Goal: Information Seeking & Learning: Learn about a topic

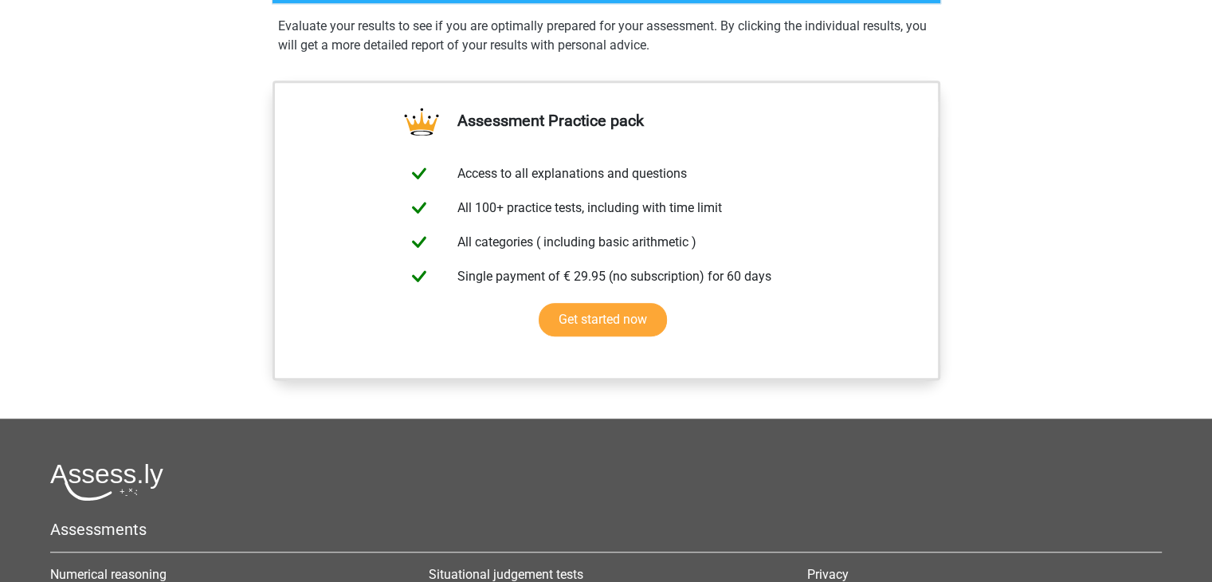
scroll to position [1081, 0]
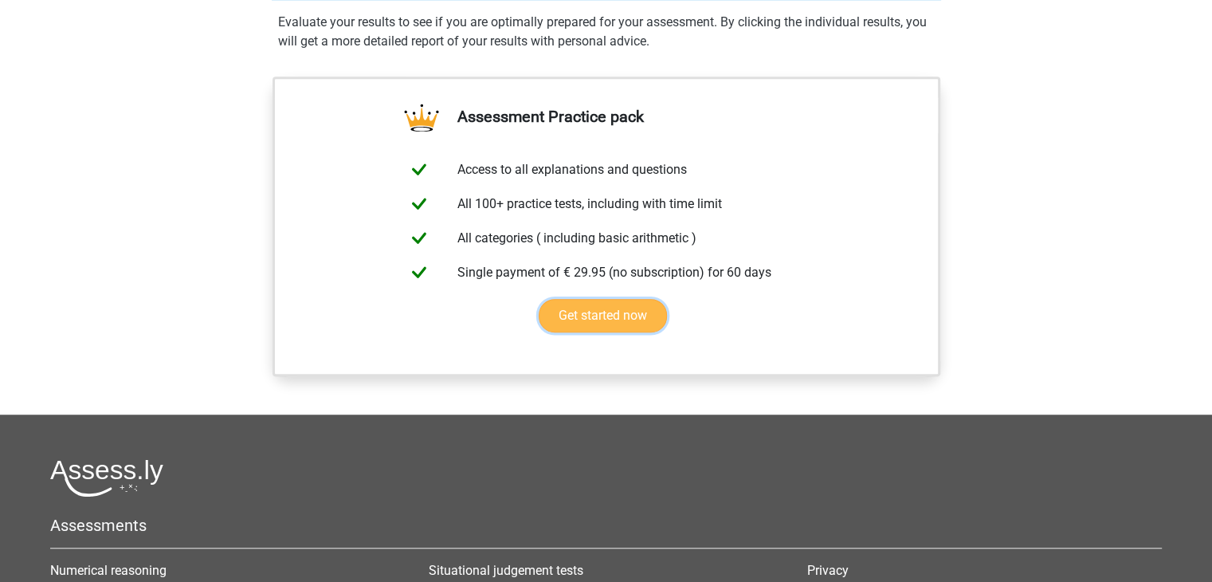
click at [599, 316] on link "Get started now" at bounding box center [603, 315] width 128 height 33
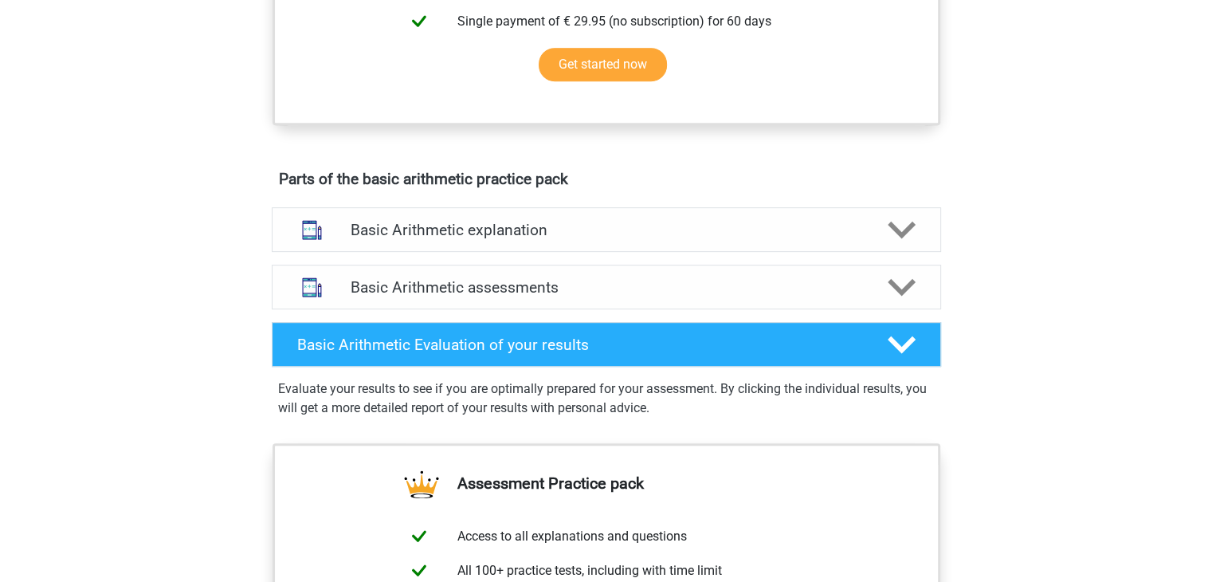
scroll to position [713, 0]
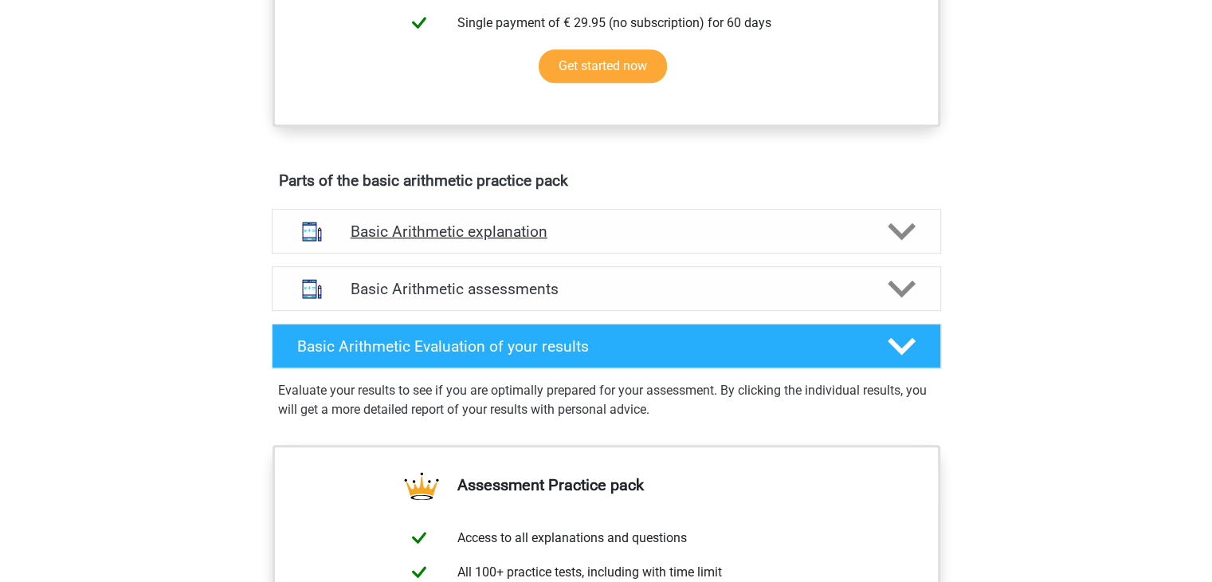
click at [426, 230] on h4 "Basic Arithmetic explanation" at bounding box center [607, 231] width 512 height 18
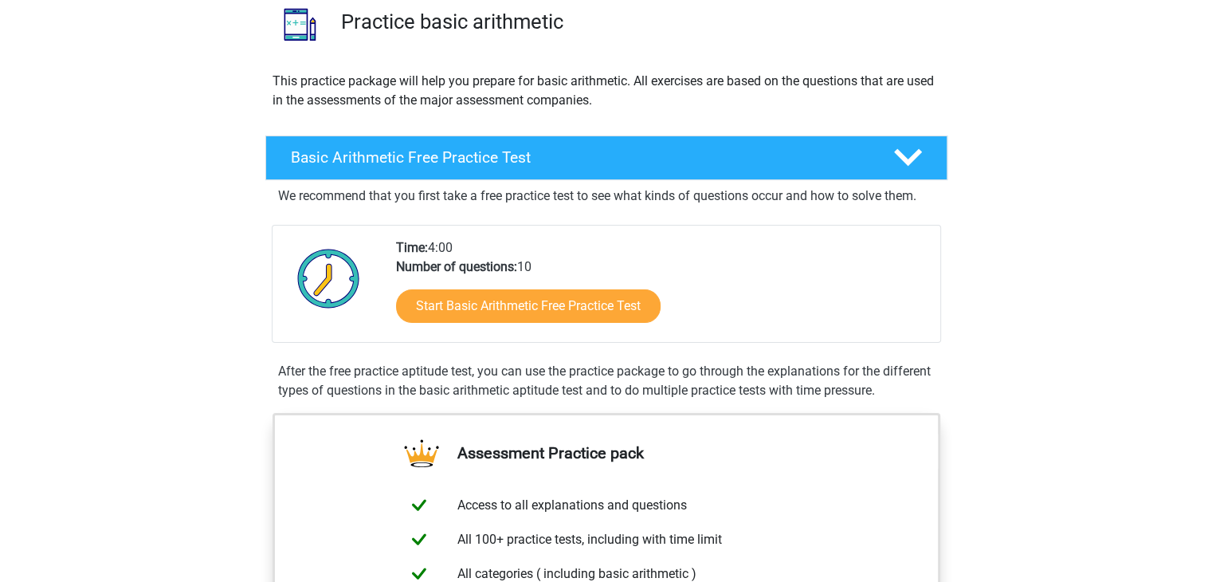
scroll to position [124, 0]
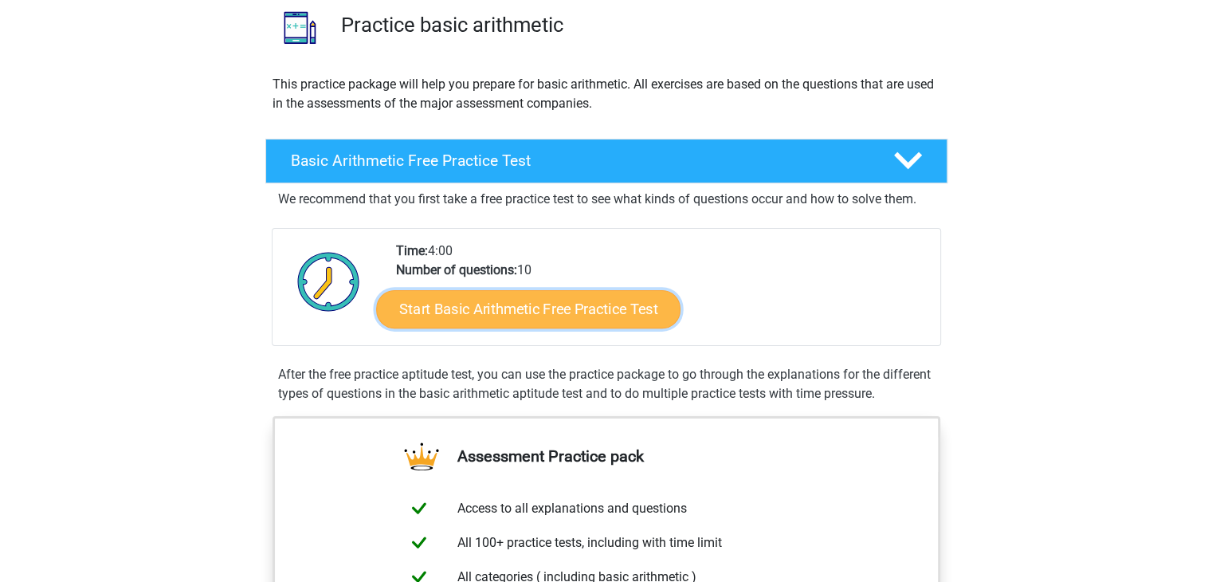
click at [512, 313] on link "Start Basic Arithmetic Free Practice Test" at bounding box center [528, 308] width 304 height 38
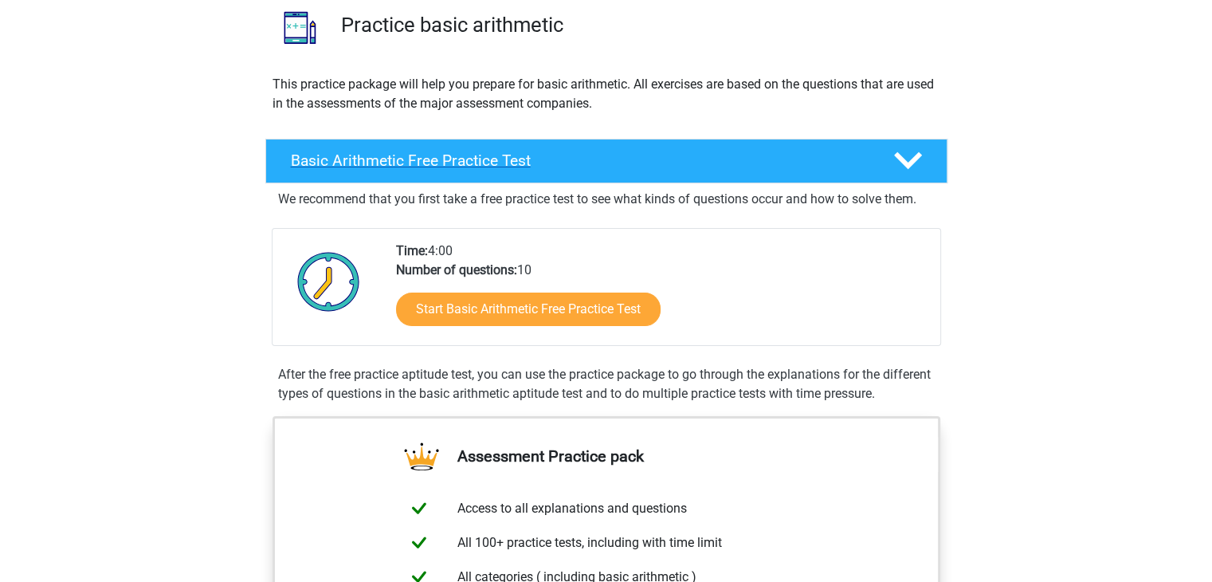
click at [473, 180] on div "Basic Arithmetic Free Practice Test" at bounding box center [606, 161] width 682 height 45
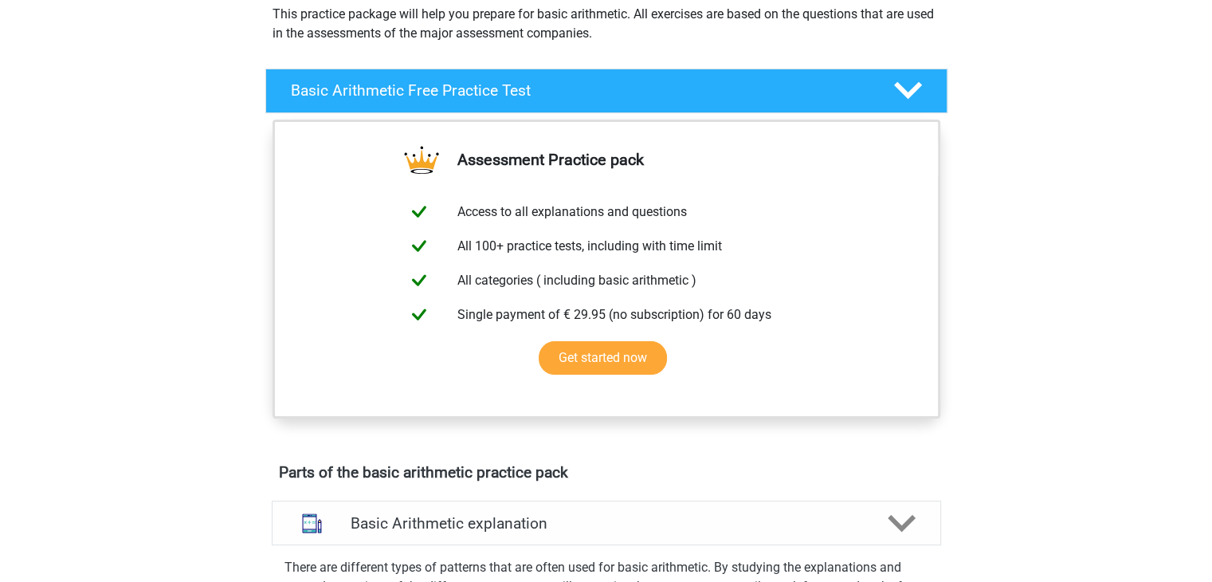
scroll to position [0, 0]
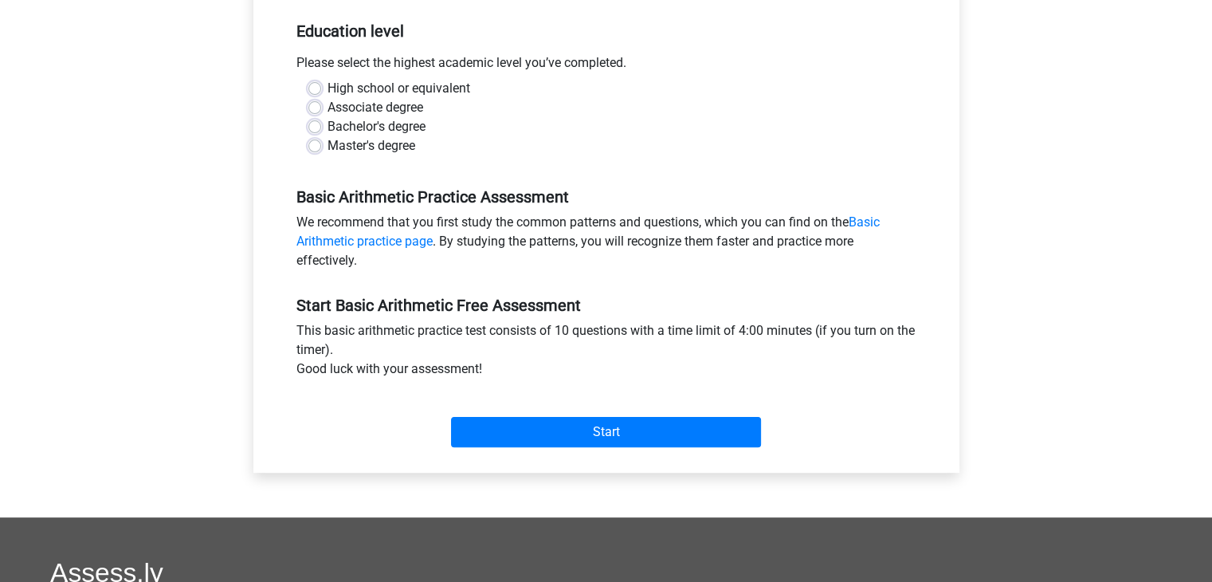
scroll to position [322, 0]
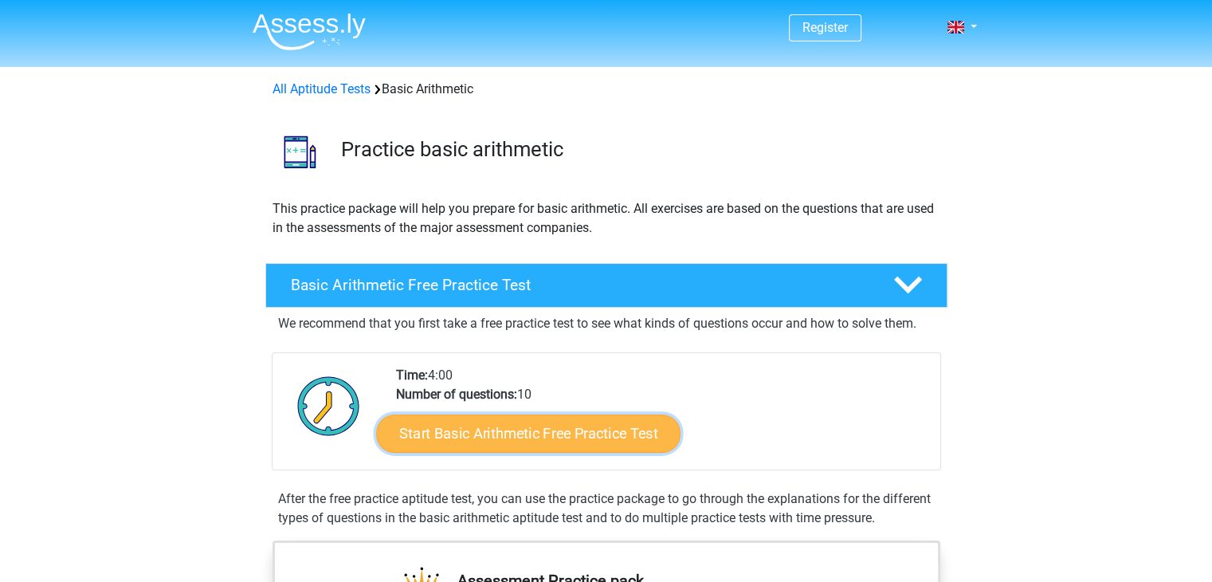
click at [544, 431] on link "Start Basic Arithmetic Free Practice Test" at bounding box center [528, 433] width 304 height 38
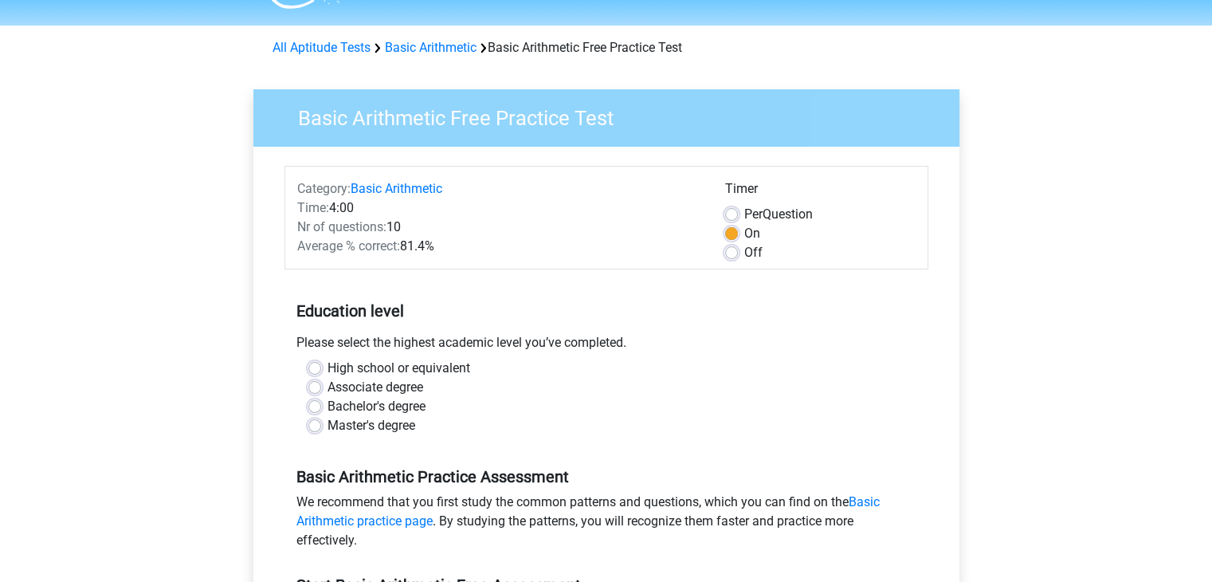
scroll to position [64, 0]
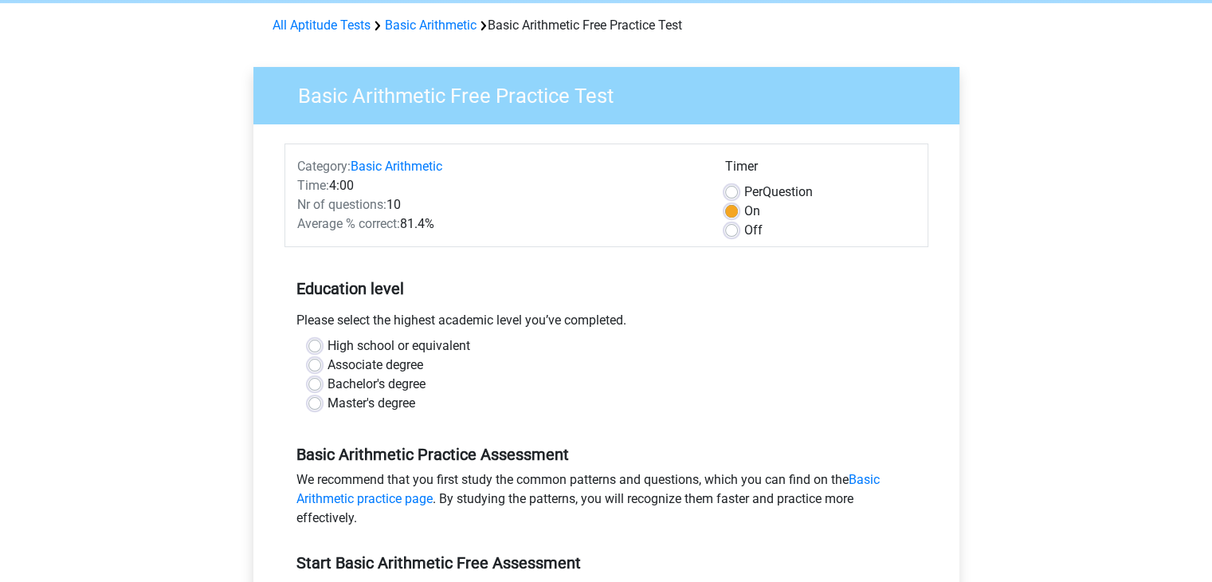
click at [744, 233] on label "Off" at bounding box center [753, 230] width 18 height 19
click at [732, 233] on input "Off" at bounding box center [731, 229] width 13 height 16
radio input "true"
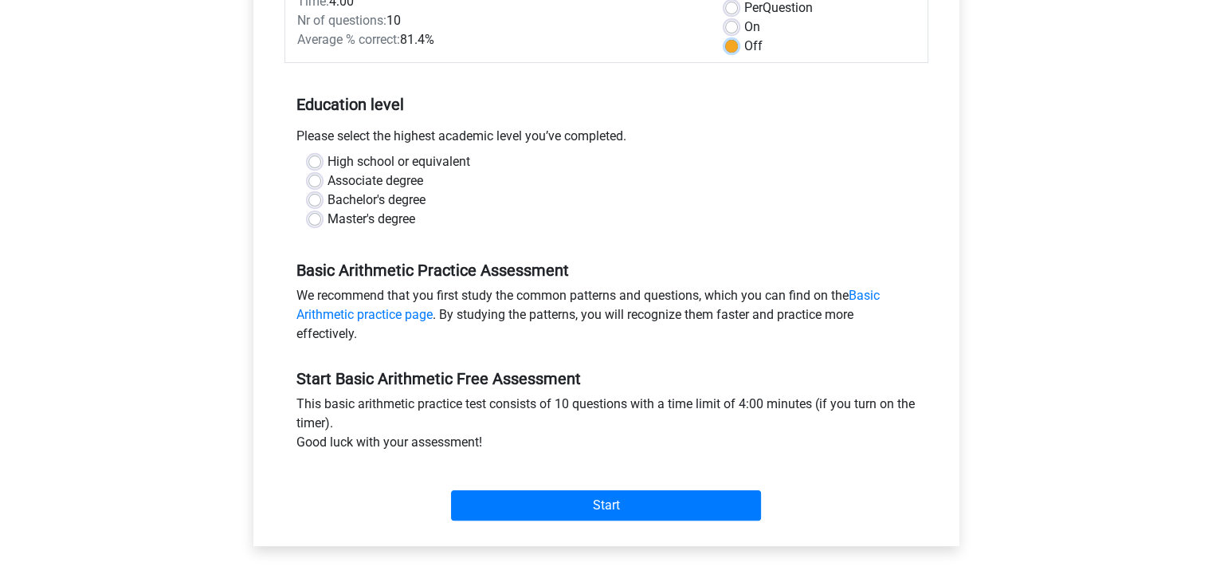
scroll to position [252, 0]
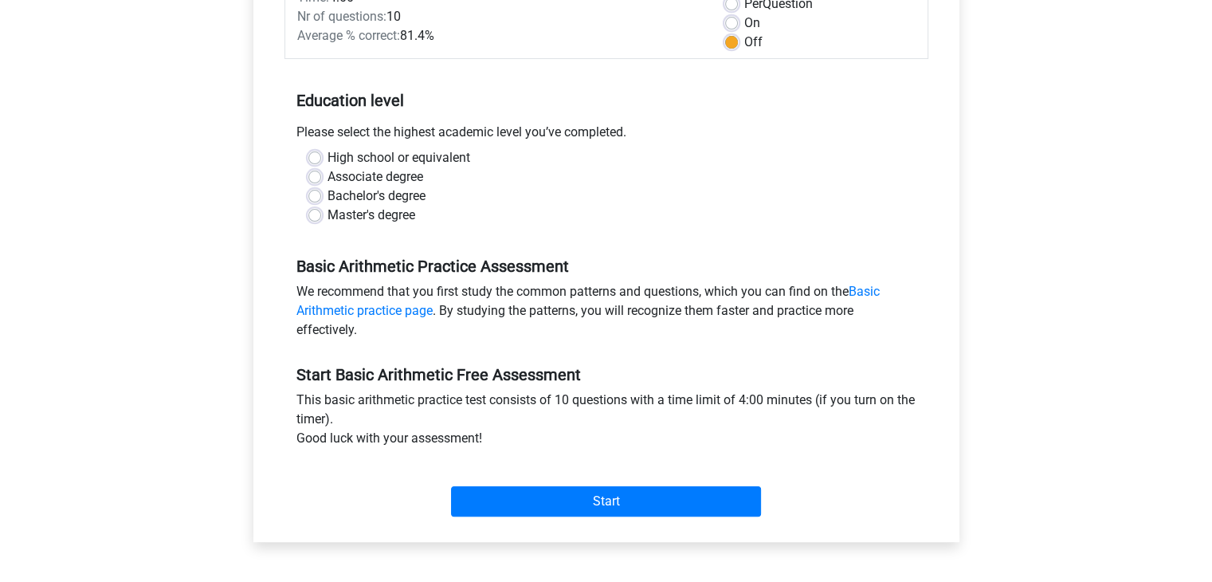
click at [328, 193] on label "Bachelor's degree" at bounding box center [377, 196] width 98 height 19
click at [316, 193] on input "Bachelor's degree" at bounding box center [314, 195] width 13 height 16
radio input "true"
click at [608, 483] on div "Start" at bounding box center [607, 489] width 644 height 56
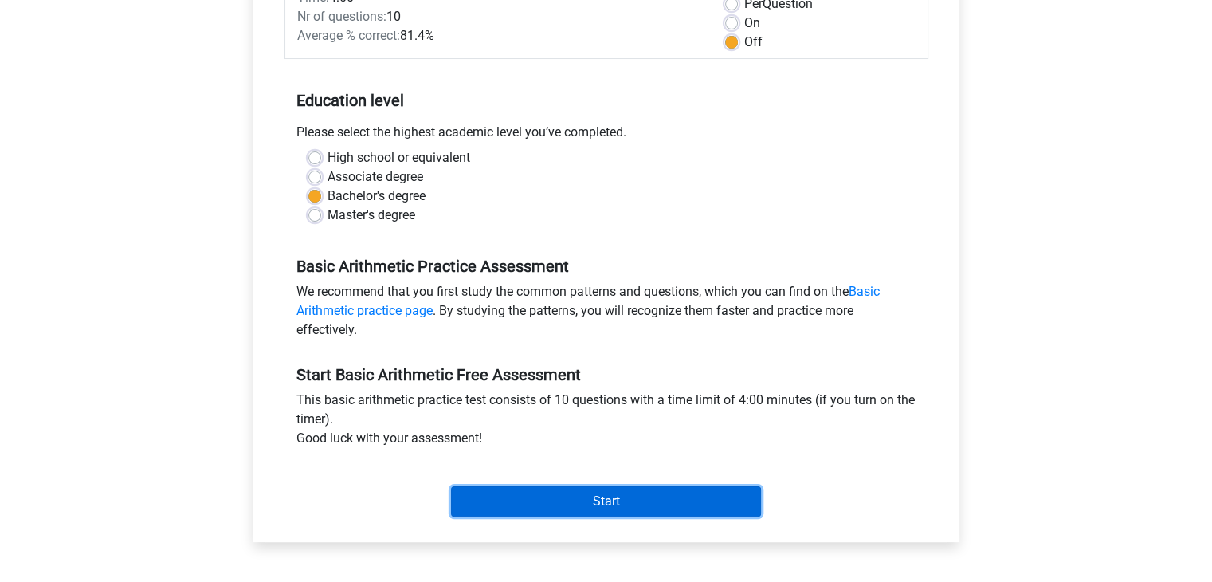
click at [626, 511] on input "Start" at bounding box center [606, 501] width 310 height 30
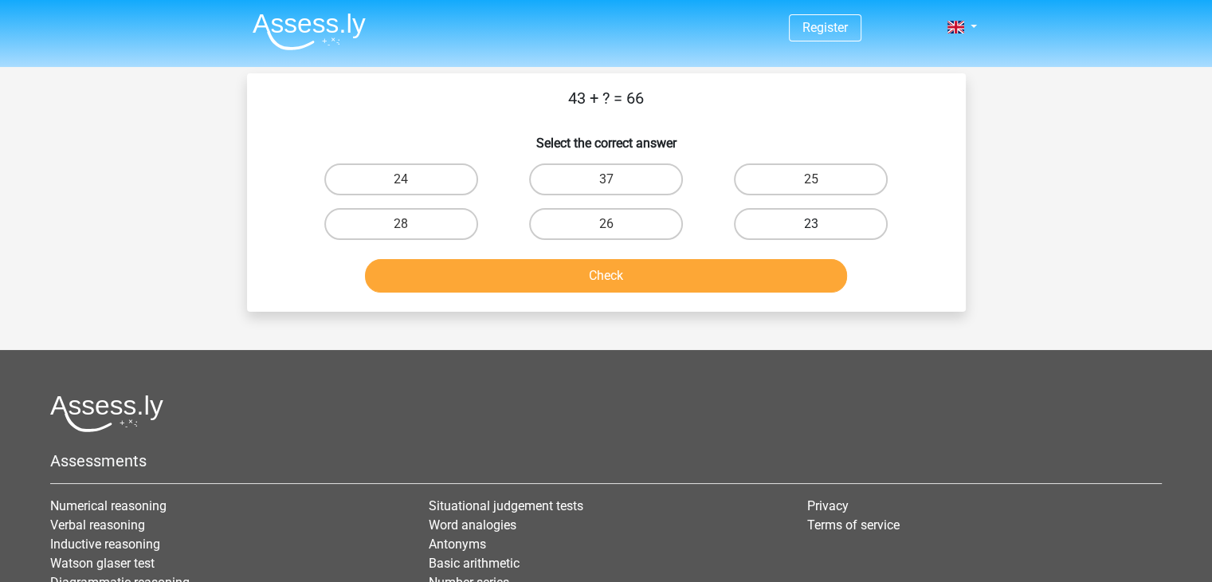
click at [826, 229] on label "23" at bounding box center [811, 224] width 154 height 32
click at [822, 229] on input "23" at bounding box center [816, 229] width 10 height 10
radio input "true"
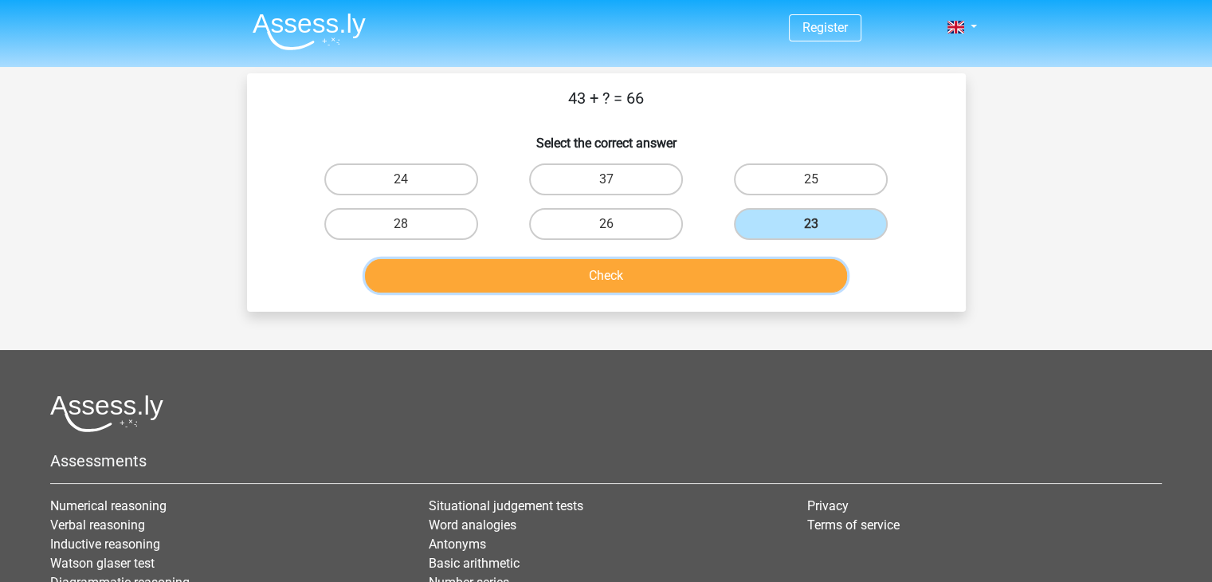
click at [711, 275] on button "Check" at bounding box center [606, 275] width 482 height 33
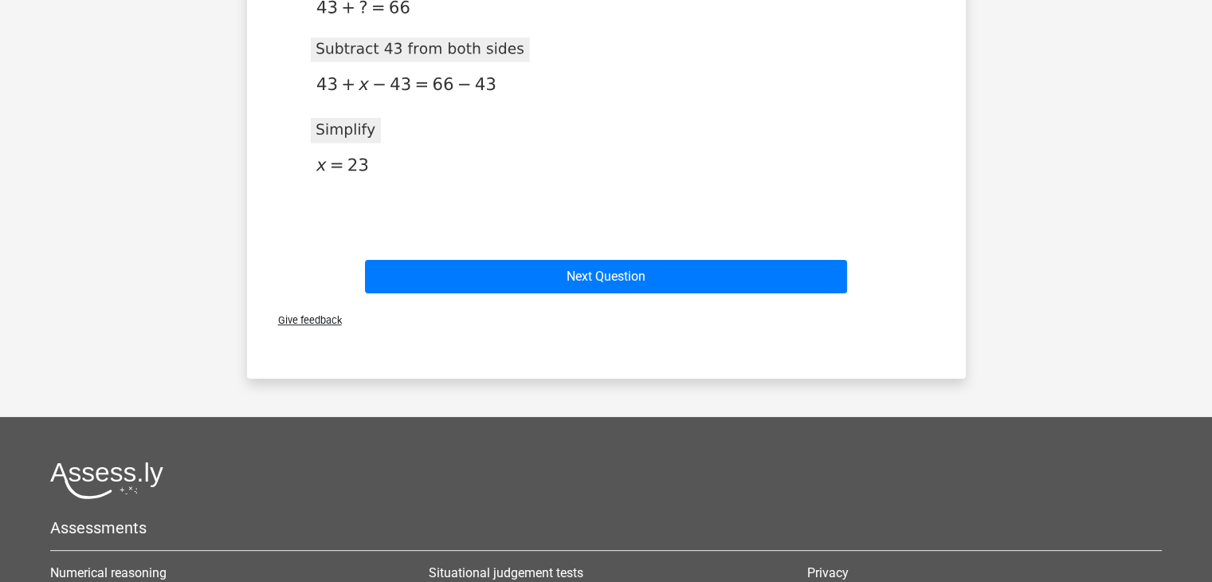
scroll to position [335, 0]
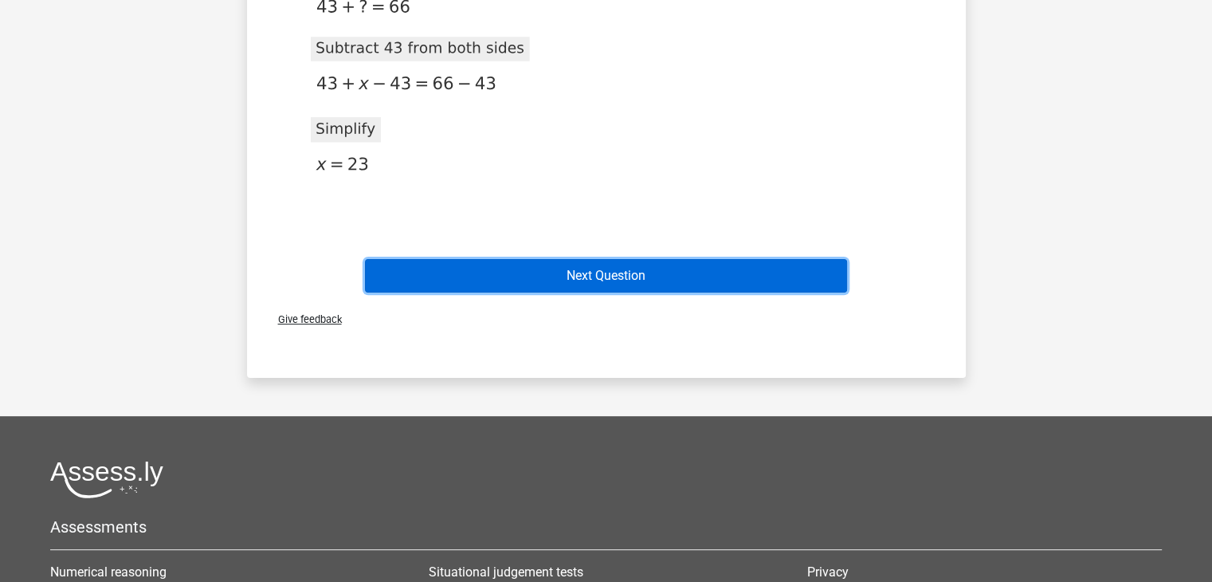
click at [720, 280] on button "Next Question" at bounding box center [606, 275] width 482 height 33
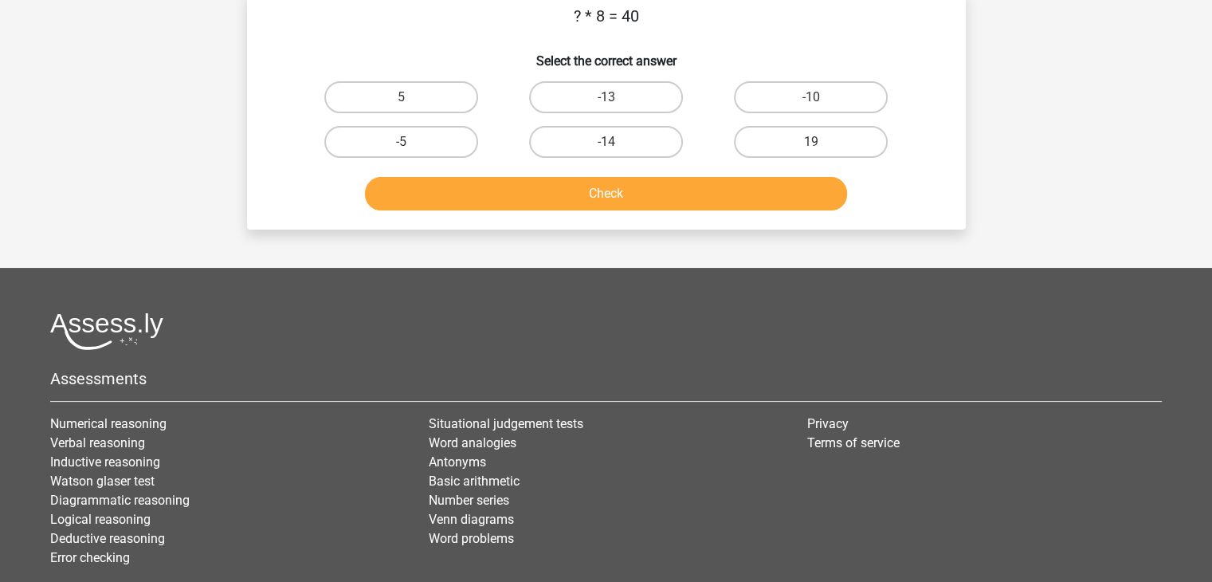
scroll to position [73, 0]
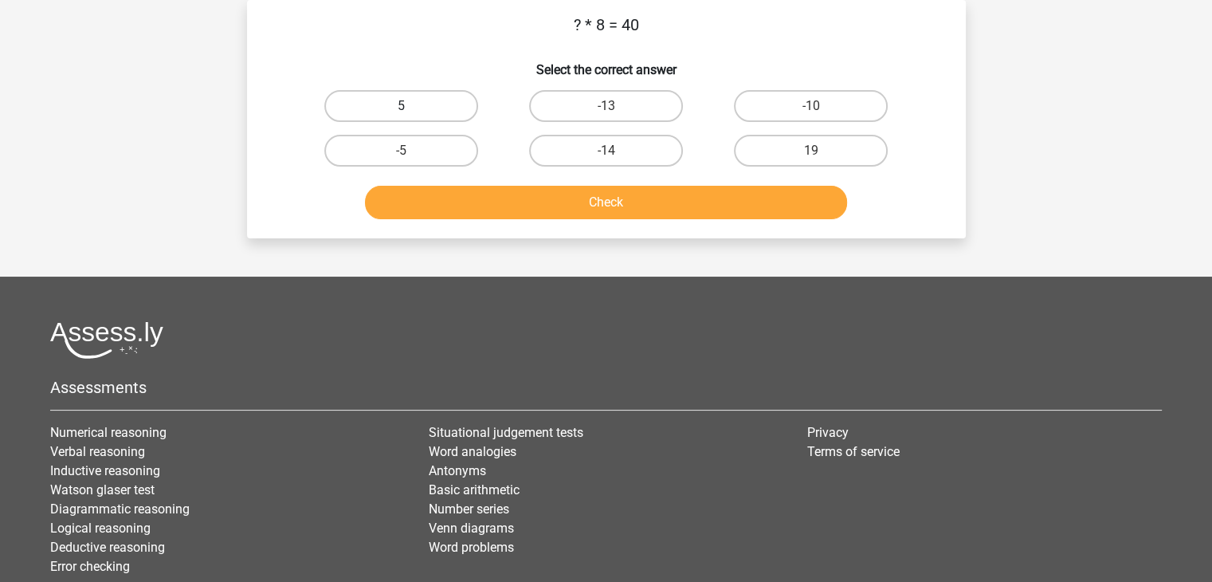
click at [454, 100] on label "5" at bounding box center [401, 106] width 154 height 32
click at [411, 106] on input "5" at bounding box center [406, 111] width 10 height 10
radio input "true"
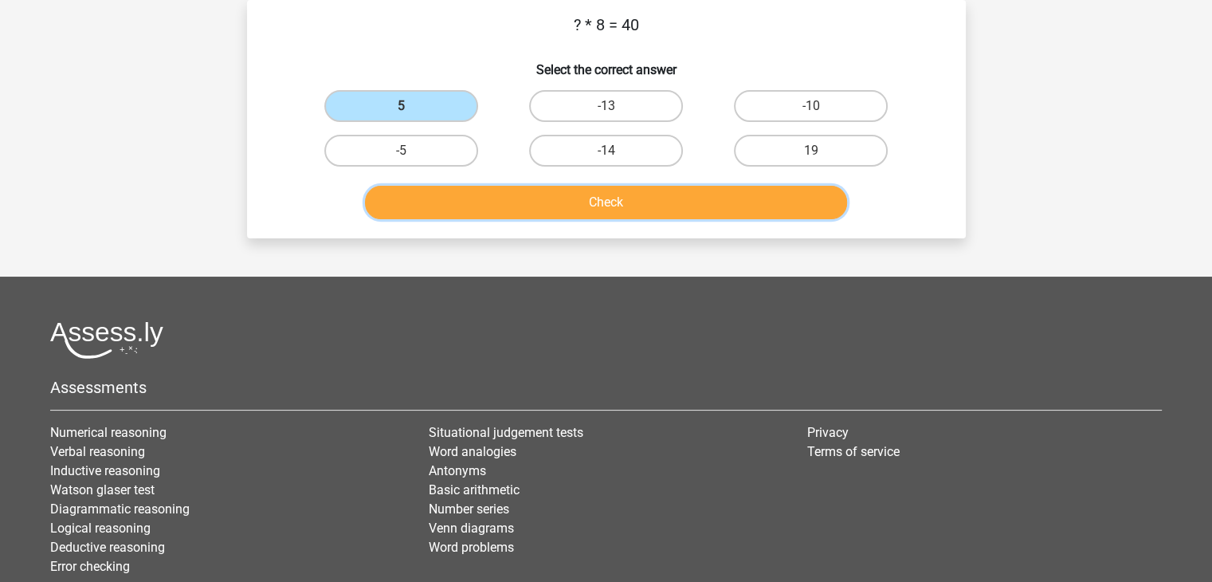
click at [604, 195] on button "Check" at bounding box center [606, 202] width 482 height 33
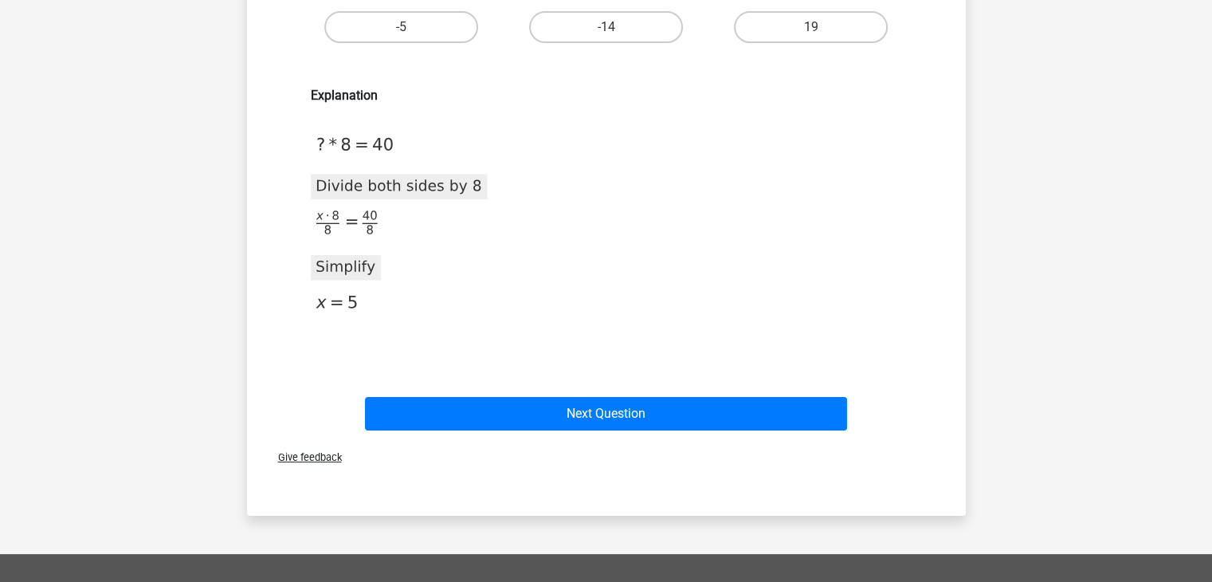
scroll to position [198, 0]
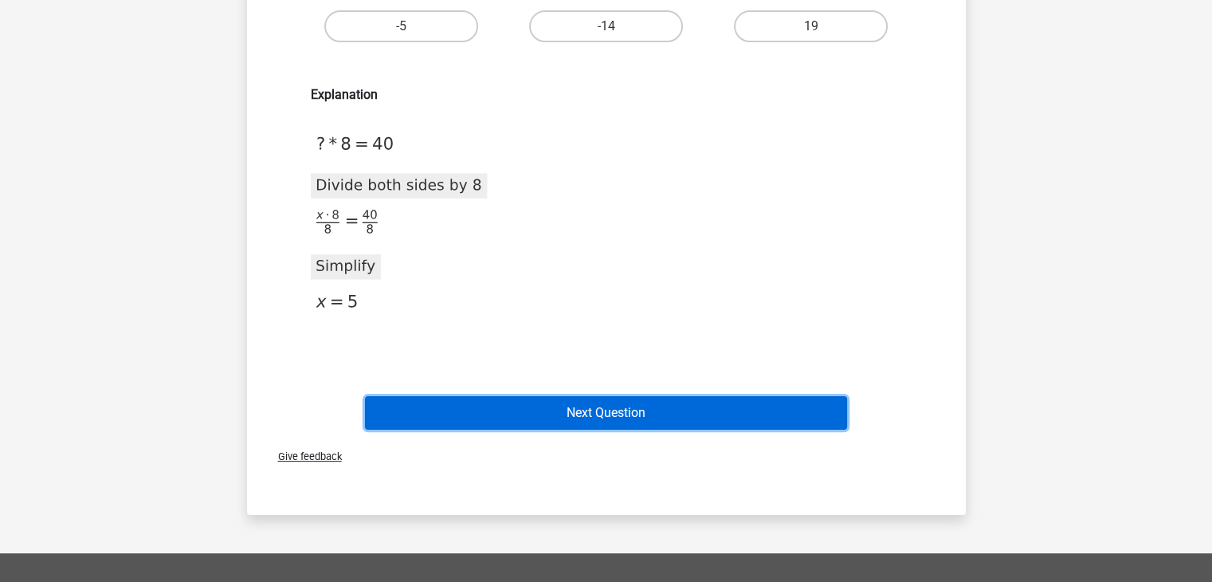
click at [580, 415] on button "Next Question" at bounding box center [606, 412] width 482 height 33
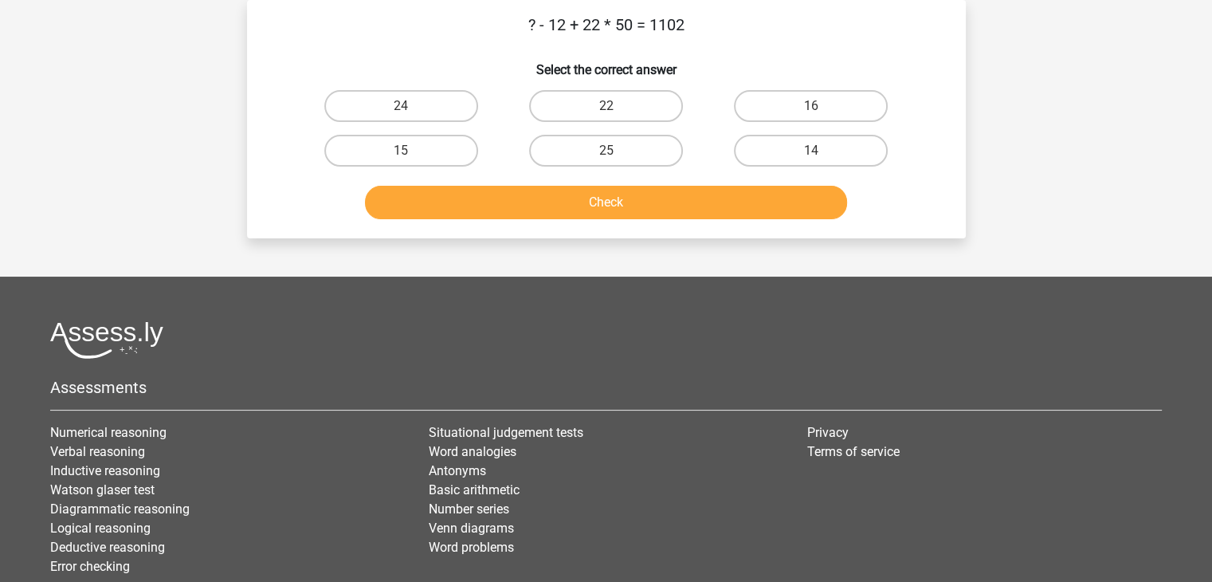
scroll to position [0, 0]
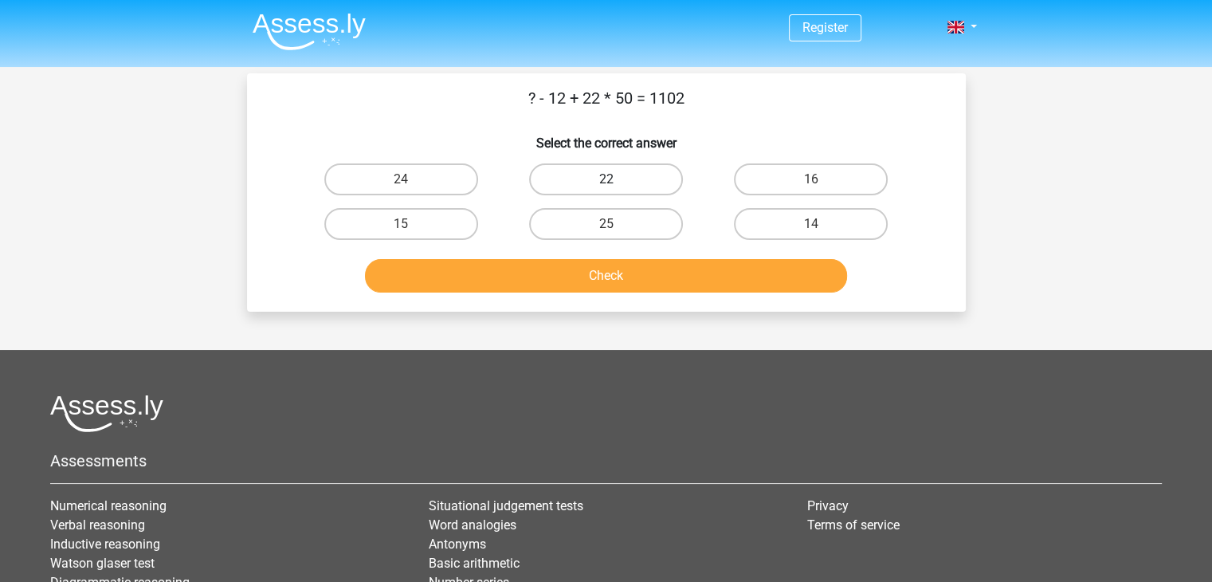
click at [615, 176] on label "22" at bounding box center [606, 179] width 154 height 32
click at [615, 179] on input "22" at bounding box center [611, 184] width 10 height 10
radio input "true"
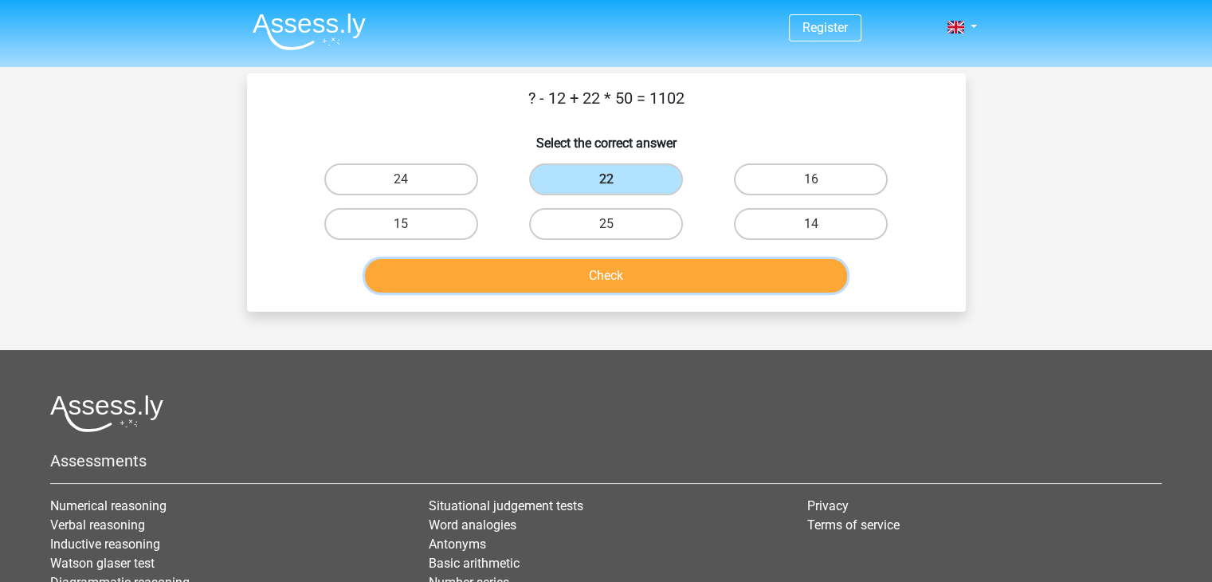
click at [634, 281] on button "Check" at bounding box center [606, 275] width 482 height 33
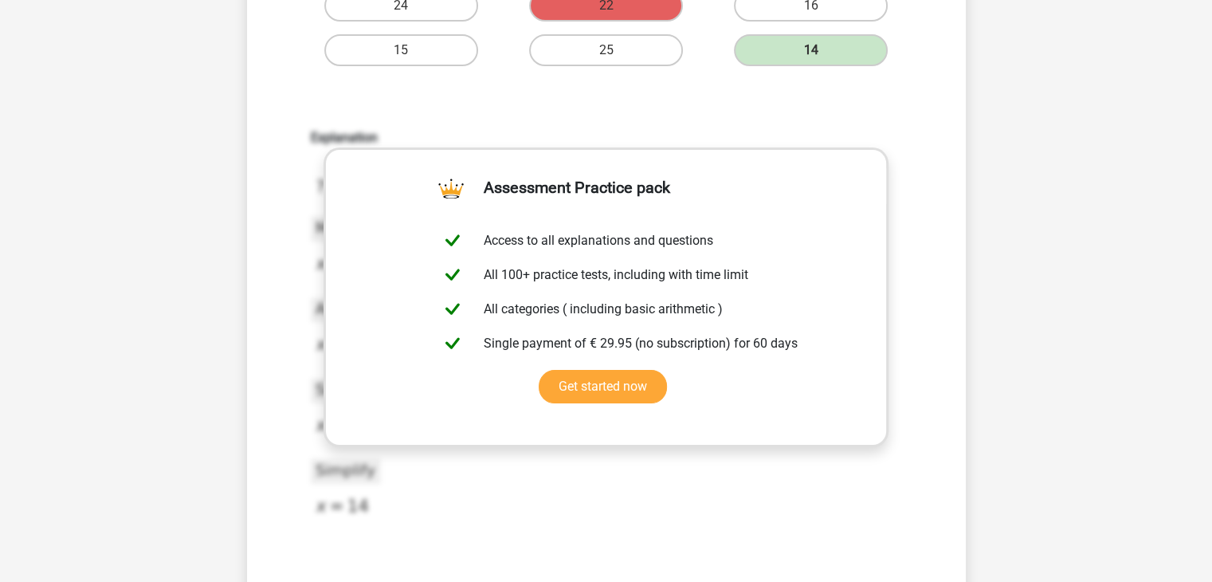
scroll to position [175, 0]
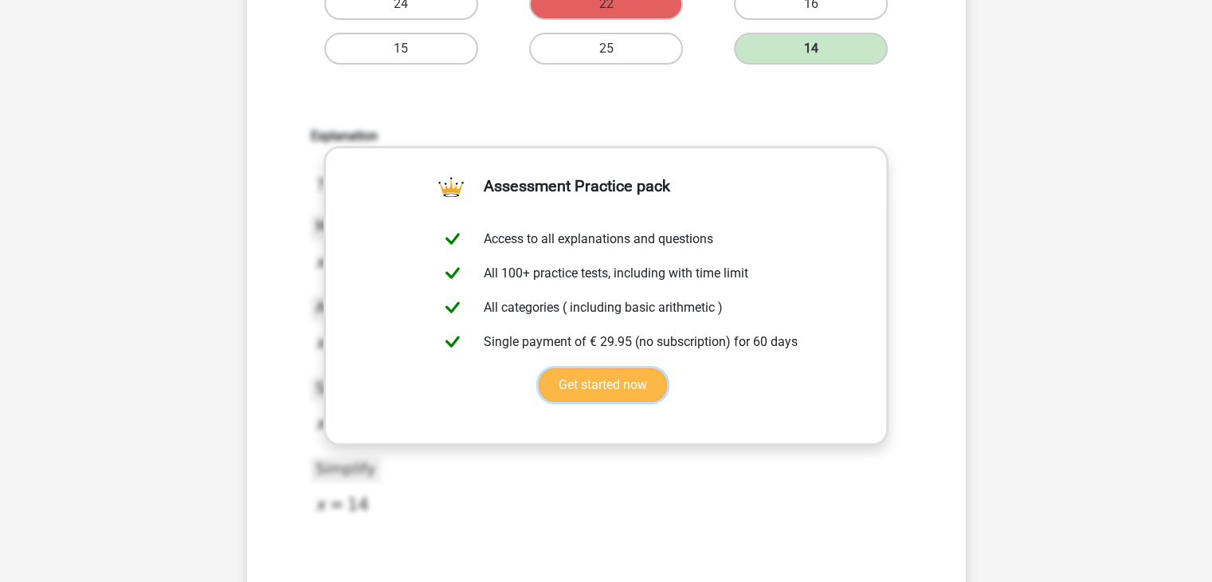
click at [622, 380] on link "Get started now" at bounding box center [603, 384] width 128 height 33
click at [1041, 173] on div "Register Nederlands English" at bounding box center [606, 500] width 1212 height 1351
